Goal: Check status

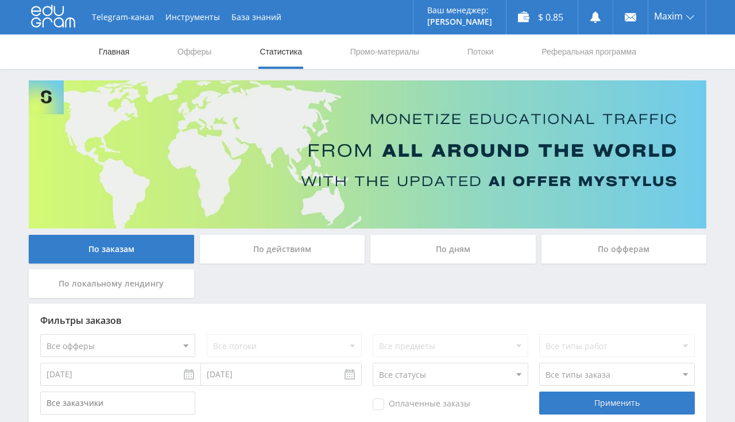
click at [119, 51] on link "Главная" at bounding box center [114, 51] width 33 height 34
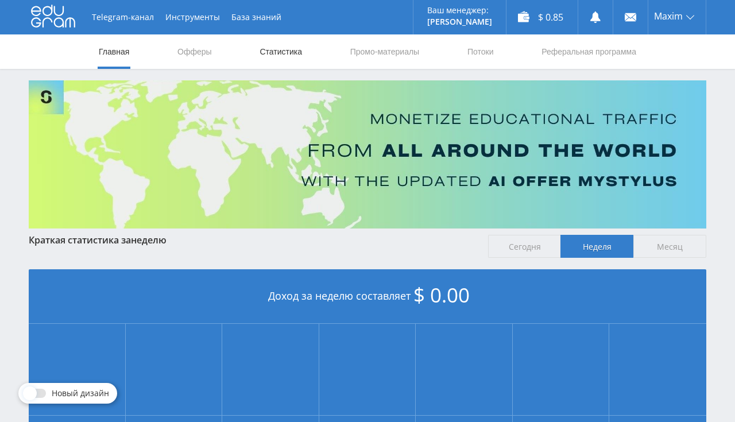
click at [271, 53] on link "Статистика" at bounding box center [281, 51] width 45 height 34
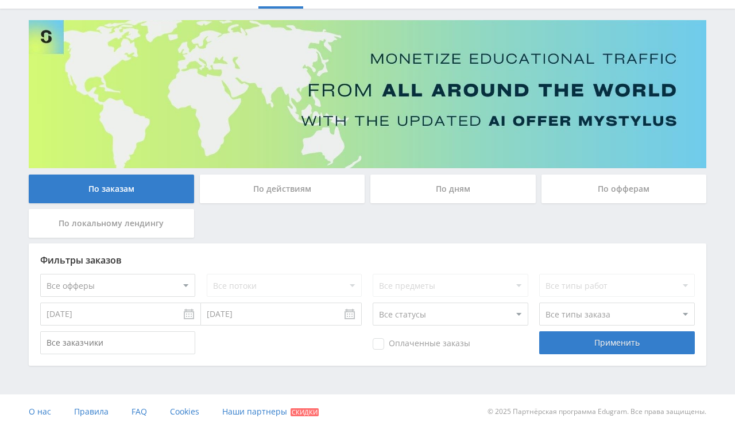
scroll to position [67, 0]
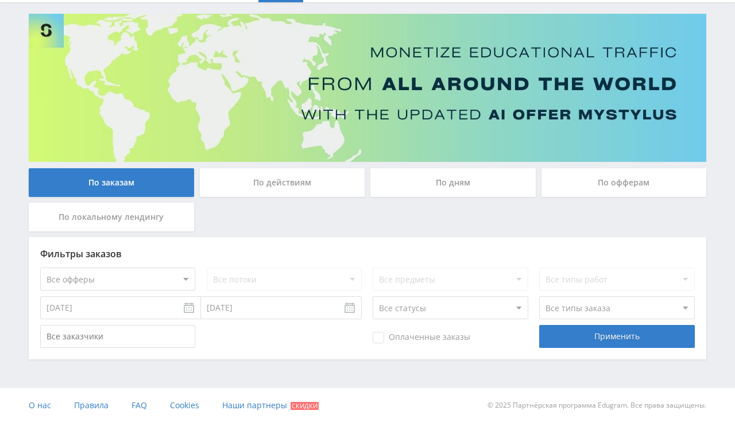
click at [130, 309] on input "27.08.2025" at bounding box center [120, 307] width 161 height 23
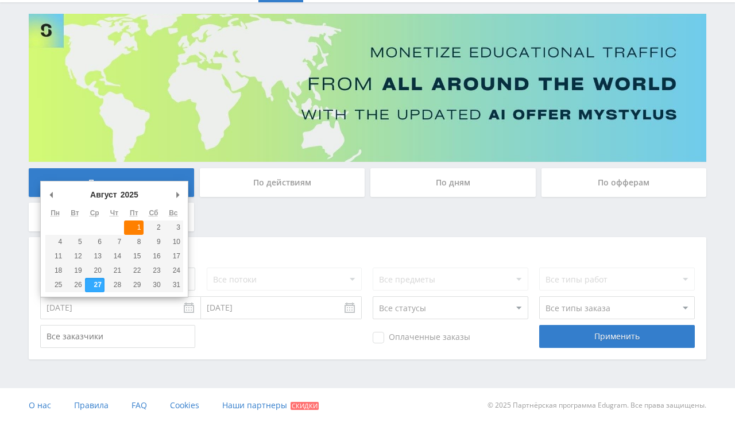
type input "01.08.2025"
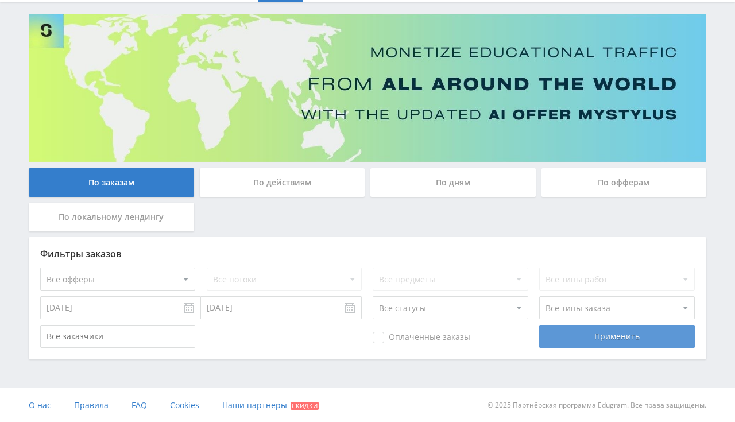
click at [573, 331] on div "Применить" at bounding box center [617, 336] width 155 height 23
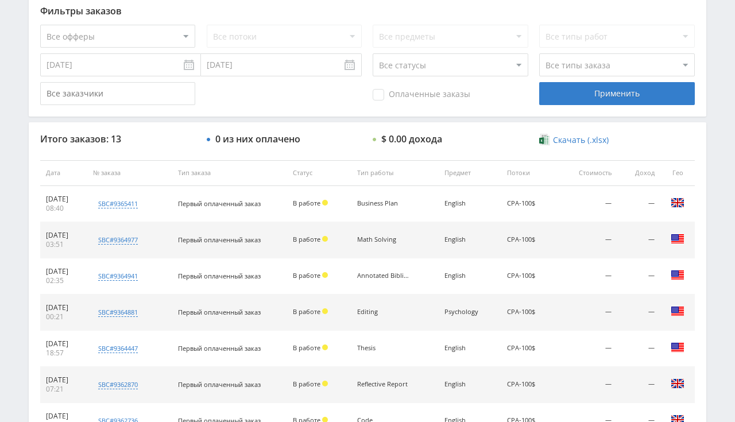
scroll to position [540, 0]
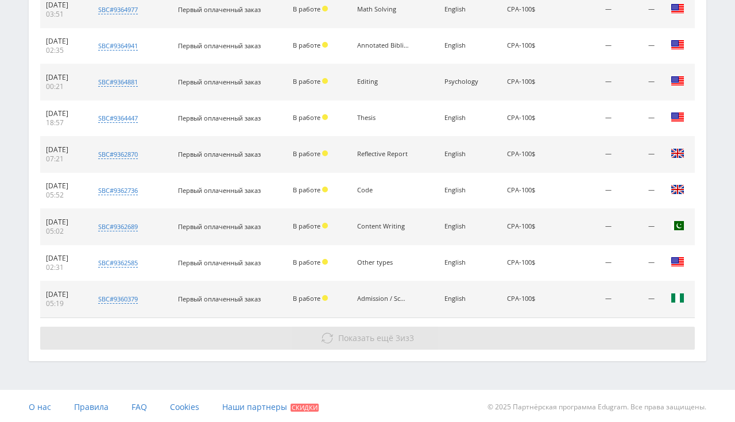
click at [381, 337] on span "Показать ещё" at bounding box center [365, 338] width 55 height 11
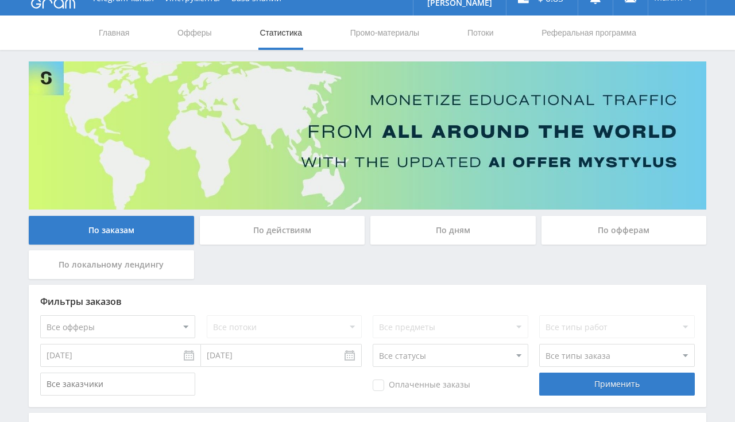
scroll to position [0, 0]
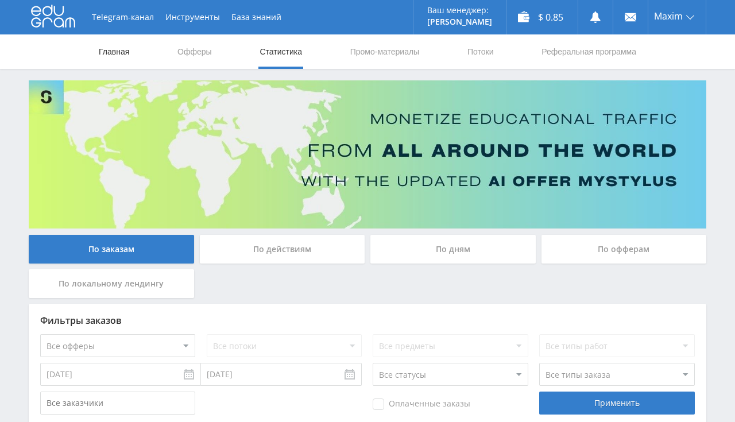
click at [130, 57] on link "Главная" at bounding box center [114, 51] width 33 height 34
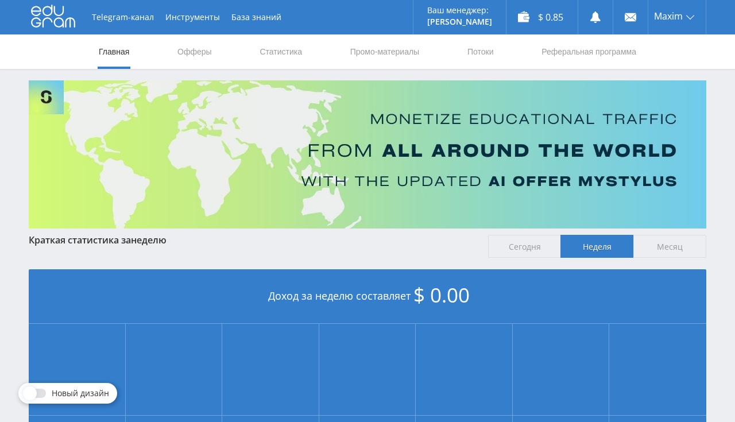
scroll to position [260, 0]
